Goal: Task Accomplishment & Management: Manage account settings

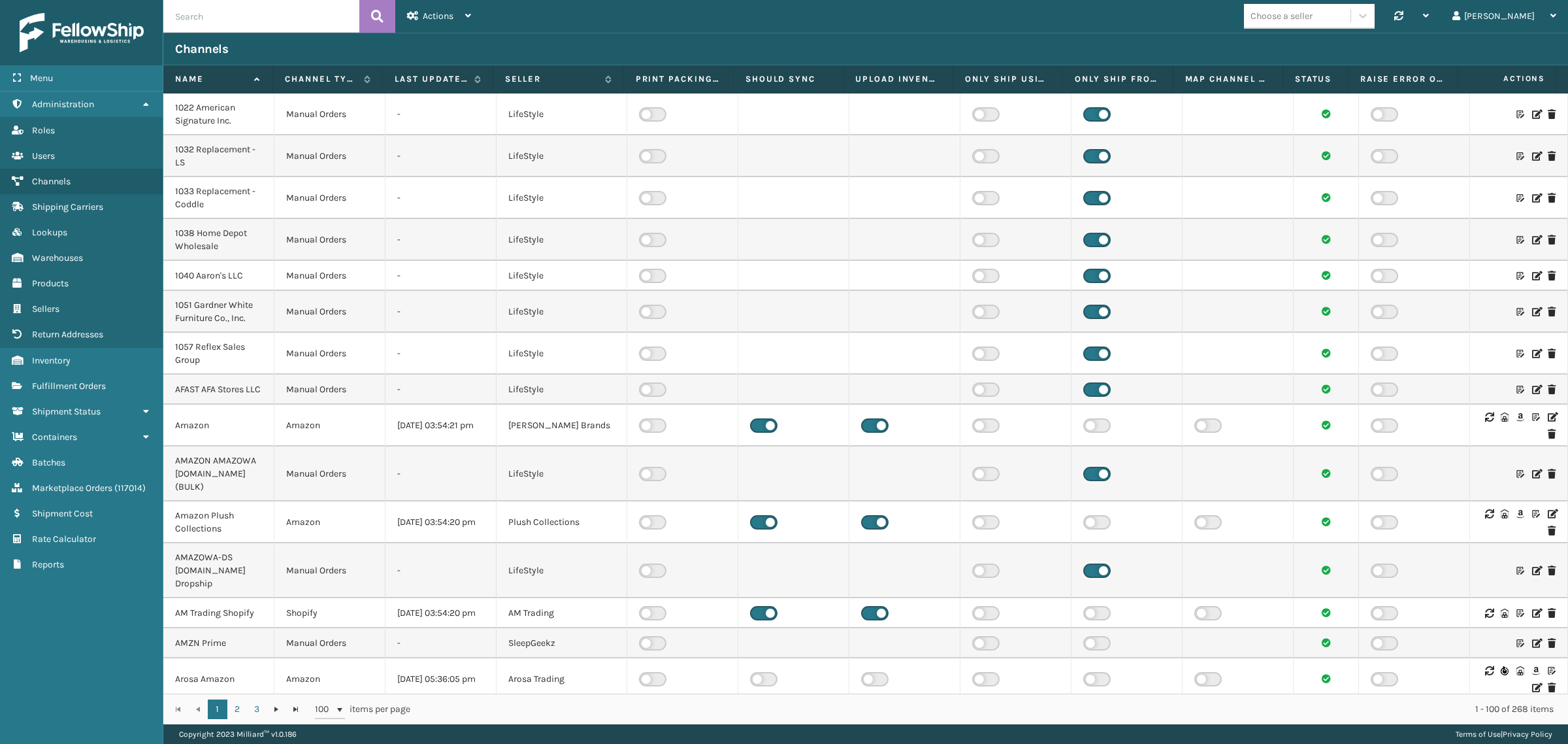
click at [254, 21] on input "text" at bounding box center [262, 16] width 196 height 33
paste input "Decoro Amazon VendorCentral DF Wholesale"
type input "Decoro Amazon VendorCentral DF Wholesale"
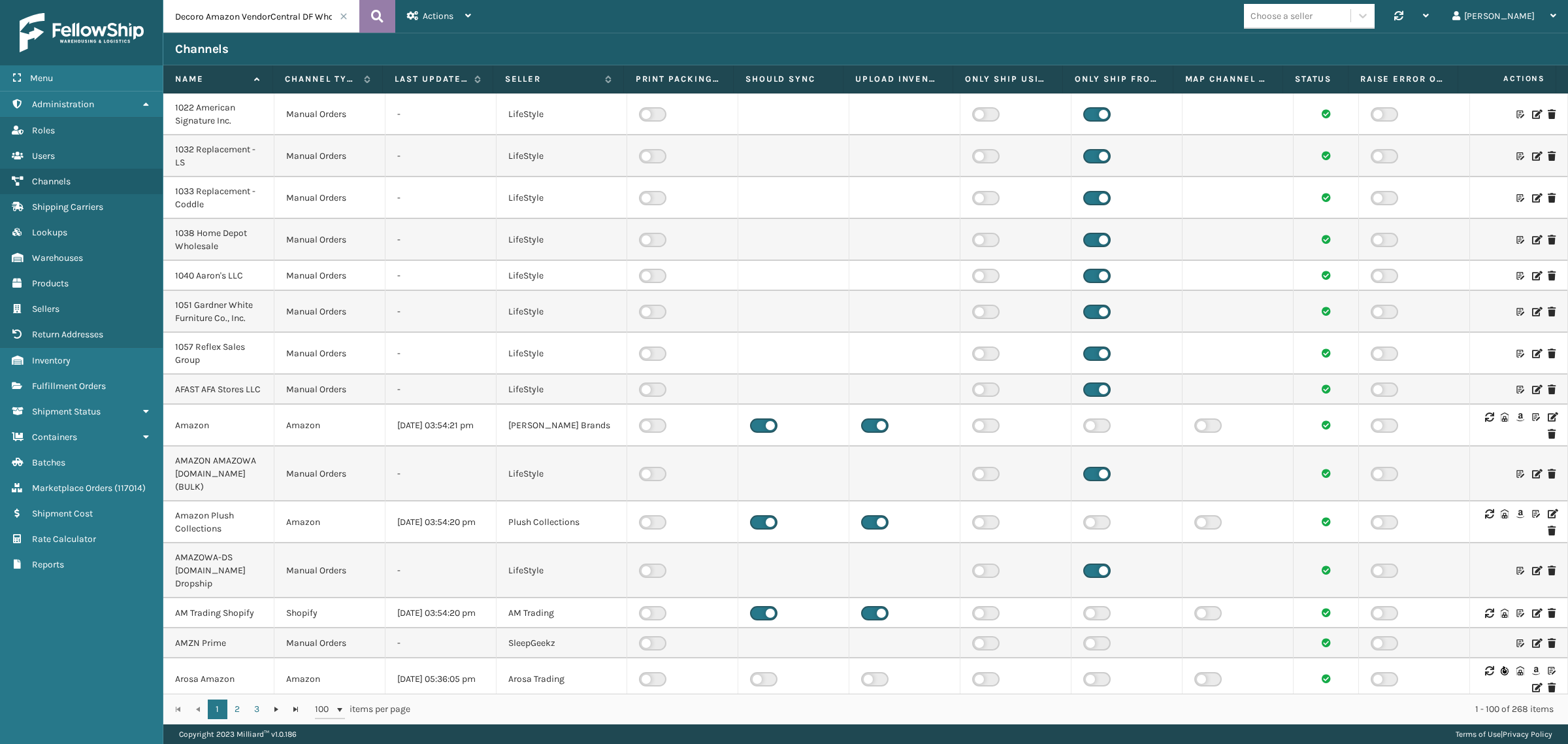
click at [374, 14] on icon at bounding box center [377, 16] width 13 height 19
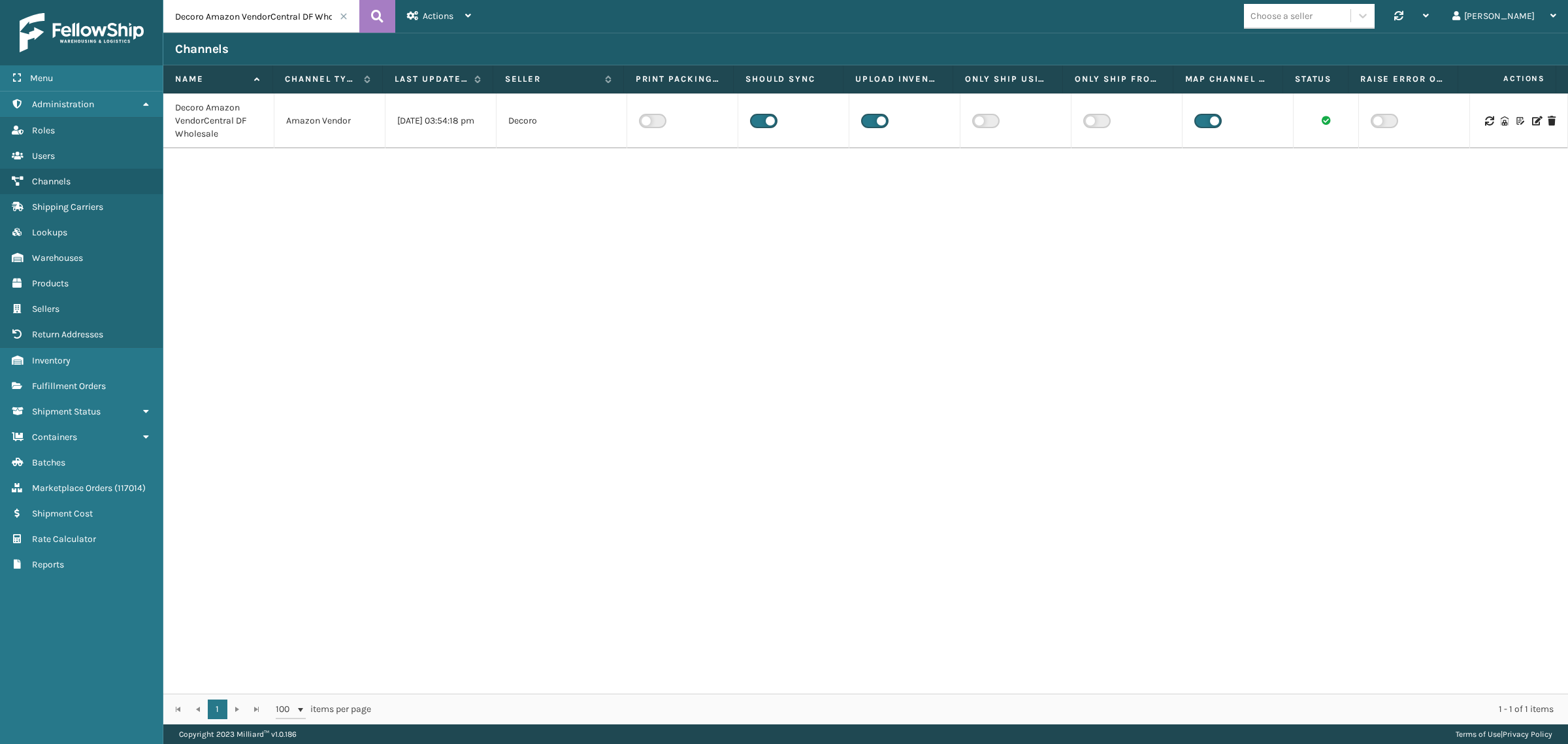
click at [1532, 119] on icon at bounding box center [1536, 121] width 8 height 10
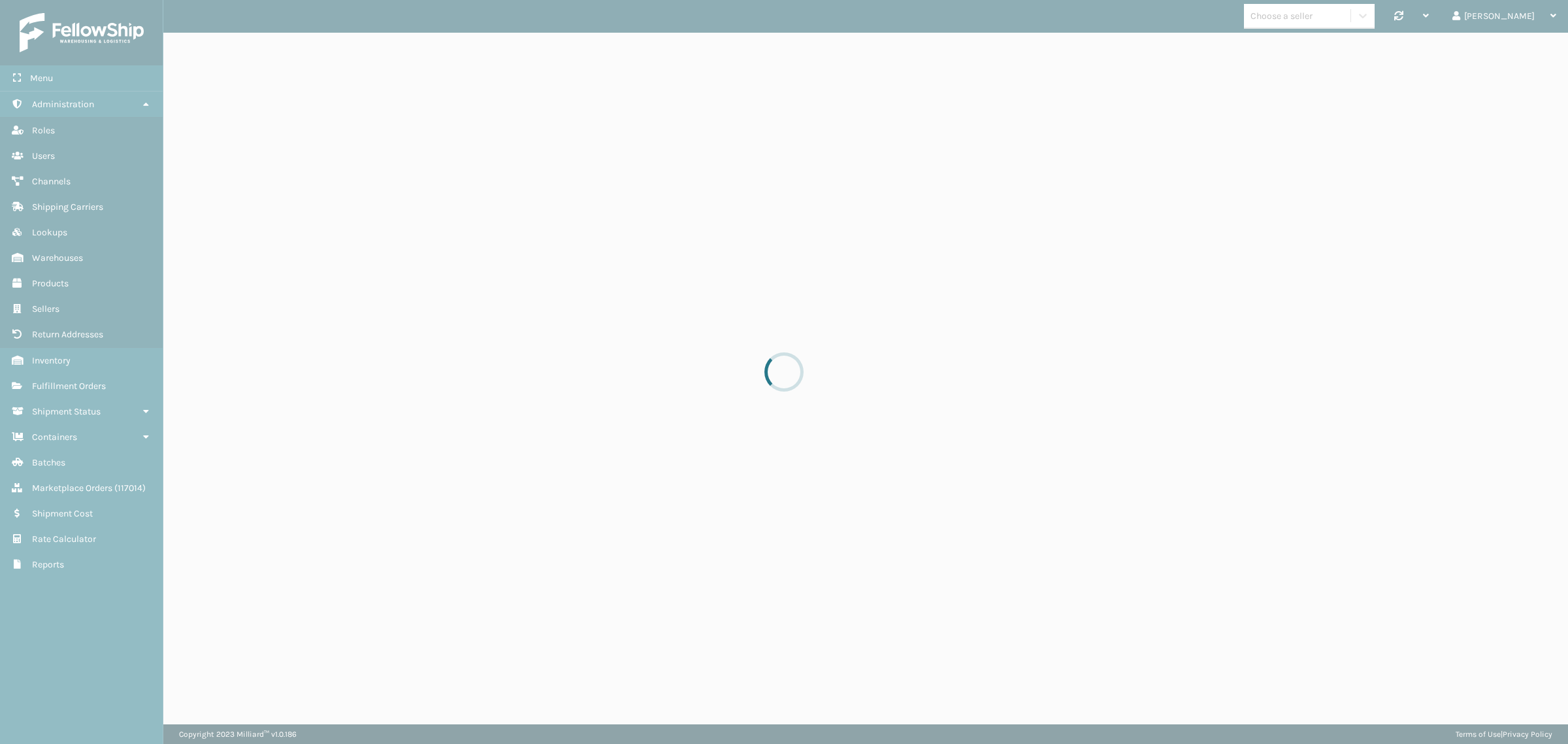
select select "pm"
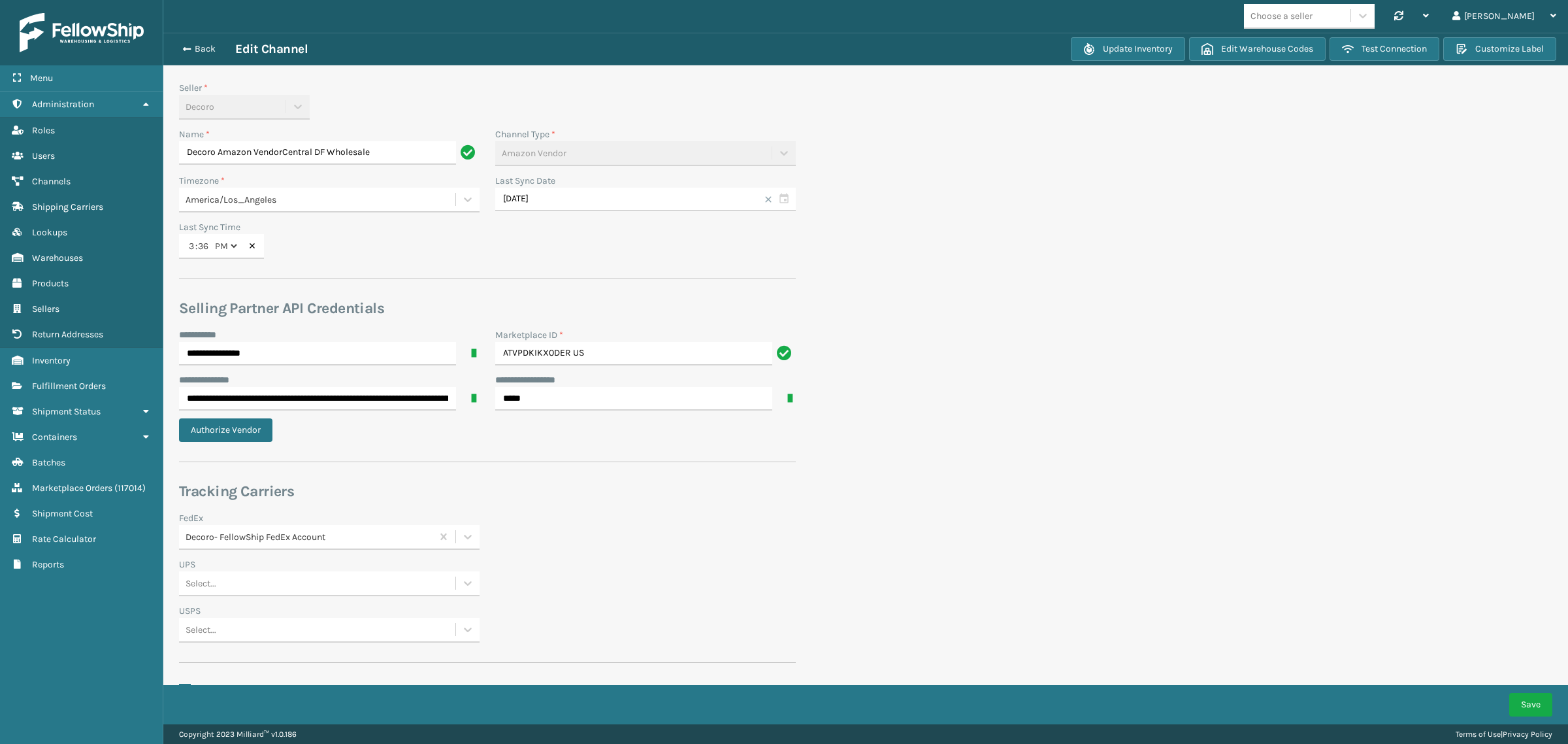
click at [881, 488] on section "**********" at bounding box center [866, 414] width 1404 height 763
click at [1014, 208] on section "**********" at bounding box center [866, 414] width 1404 height 763
click at [335, 578] on div "Select..." at bounding box center [316, 582] width 276 height 21
click at [559, 580] on div "UPS Select..." at bounding box center [488, 580] width 633 height 46
click at [730, 578] on div "UPS Select..." at bounding box center [488, 580] width 633 height 46
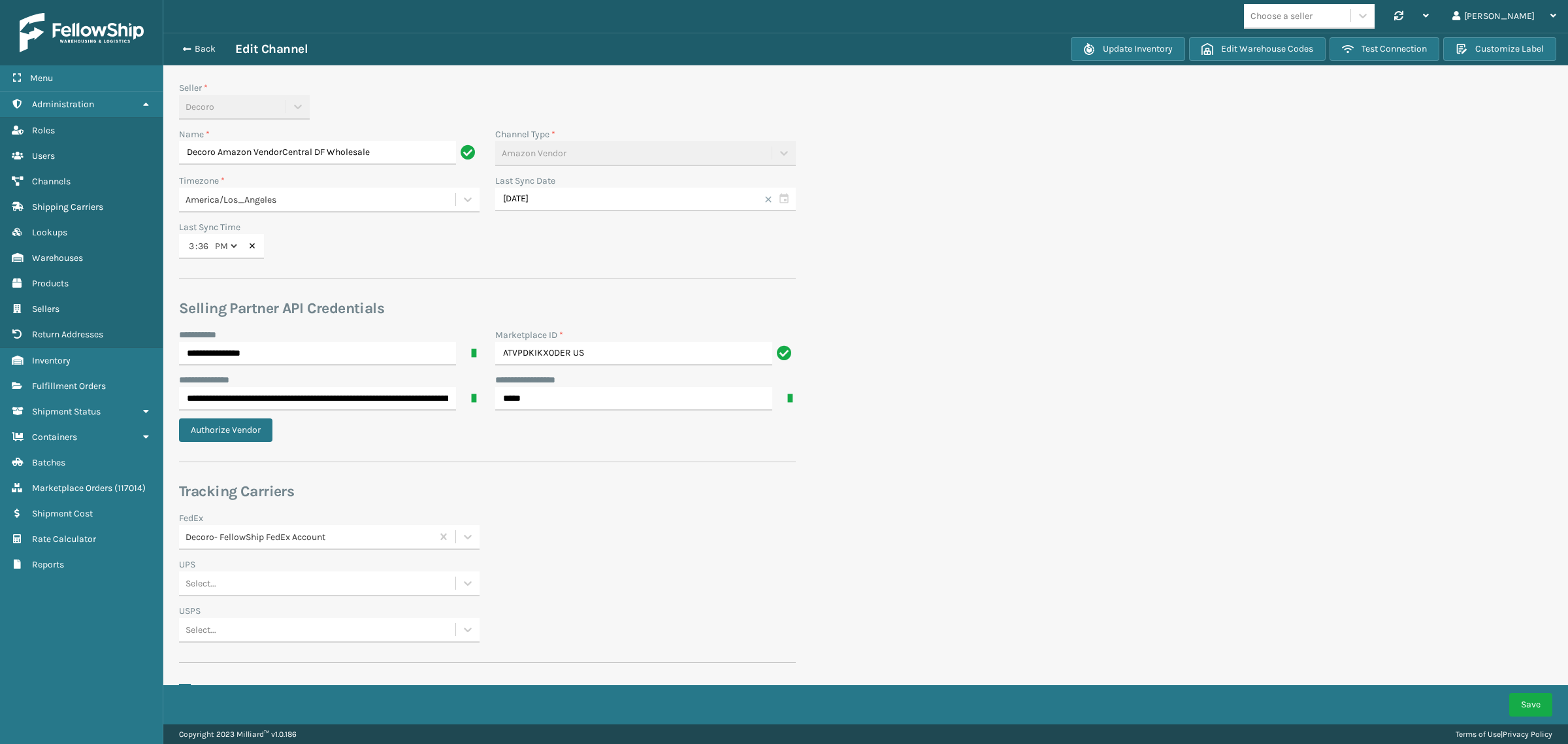
click at [769, 569] on div "UPS Select..." at bounding box center [488, 580] width 633 height 46
